Goal: Find specific page/section: Find specific page/section

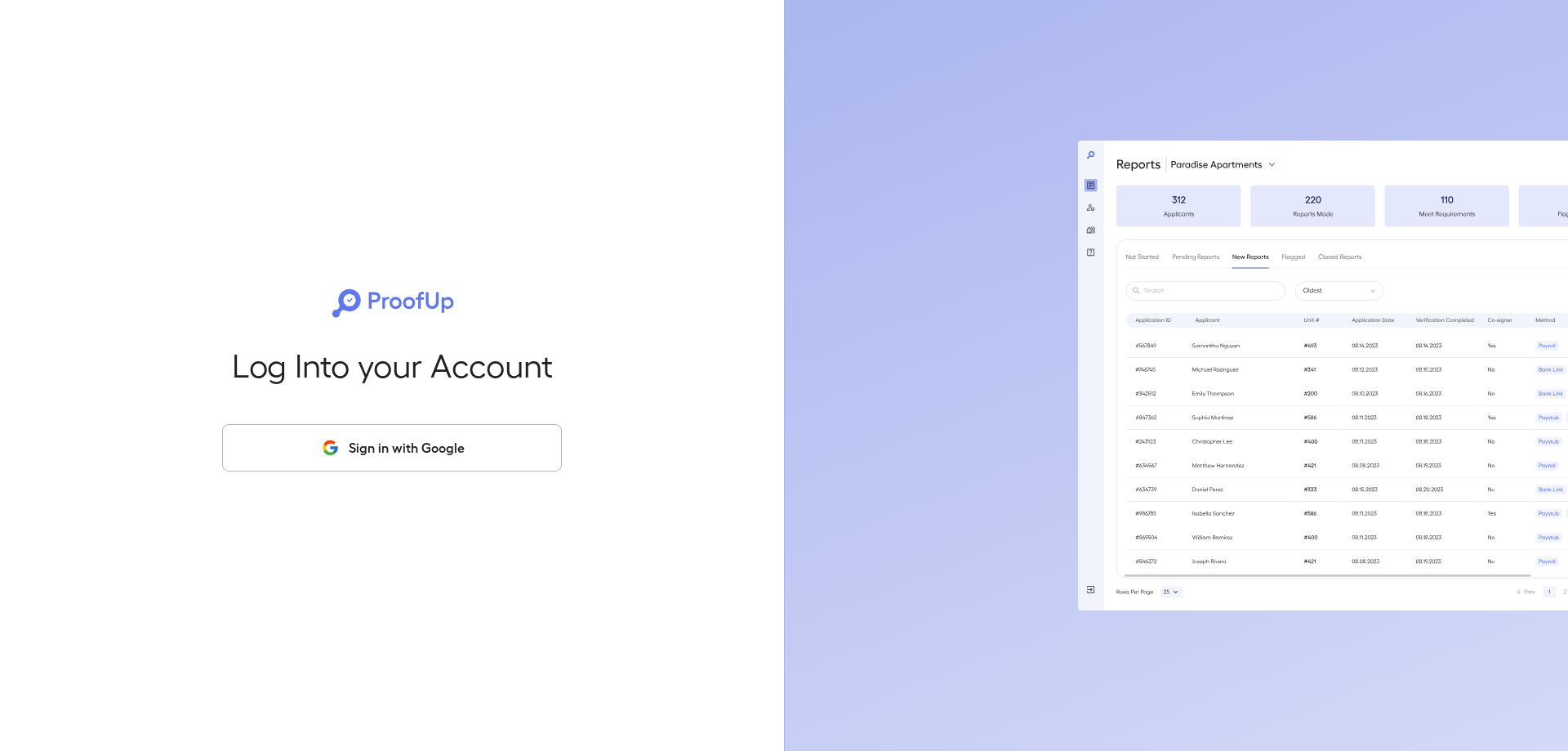
click at [317, 450] on button "Sign in with Google" at bounding box center [392, 448] width 340 height 48
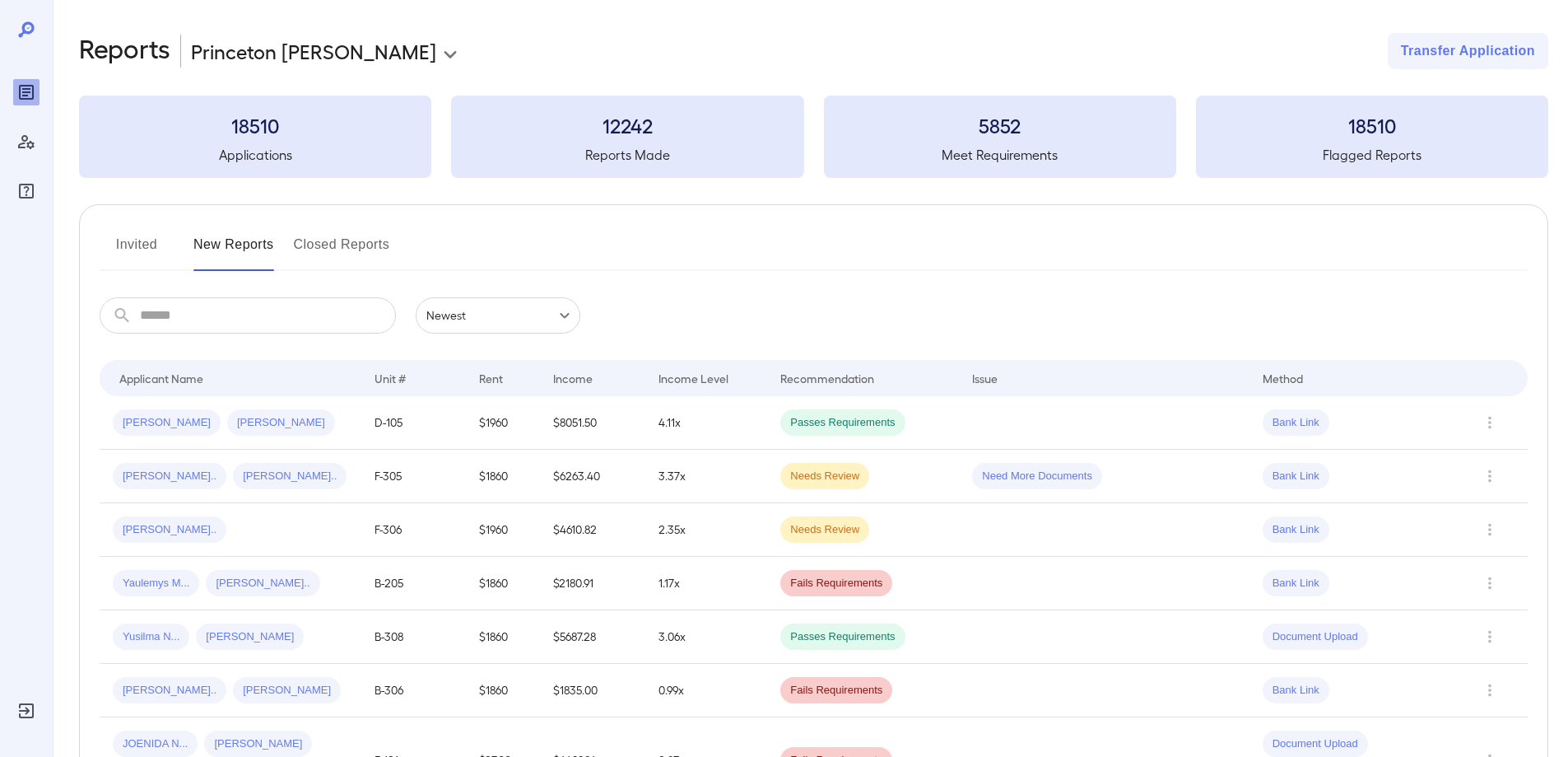
click at [148, 237] on button "Invited" at bounding box center [136, 250] width 74 height 40
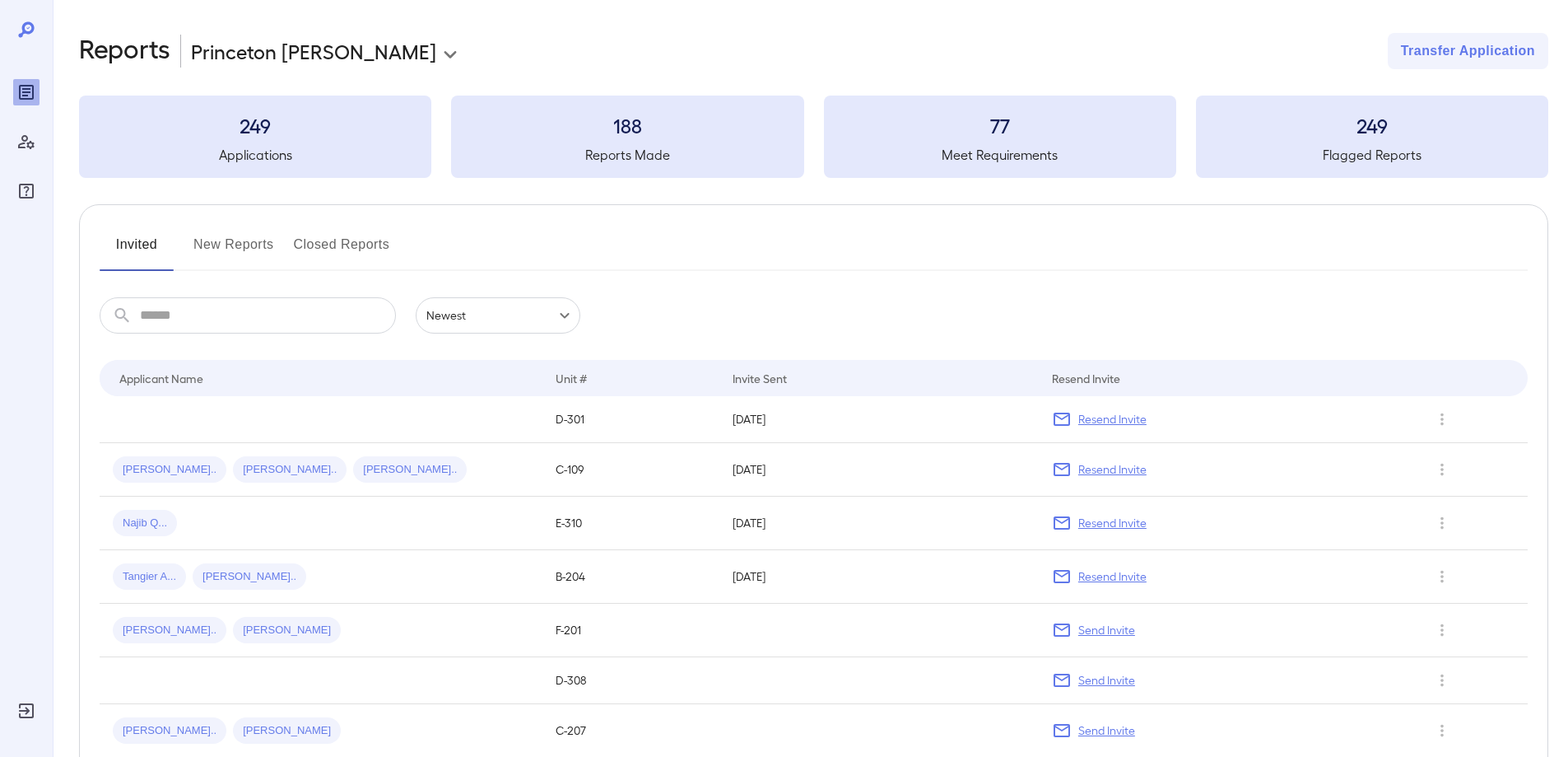
click at [237, 232] on button "New Reports" at bounding box center [234, 250] width 81 height 40
